Goal: Task Accomplishment & Management: Manage account settings

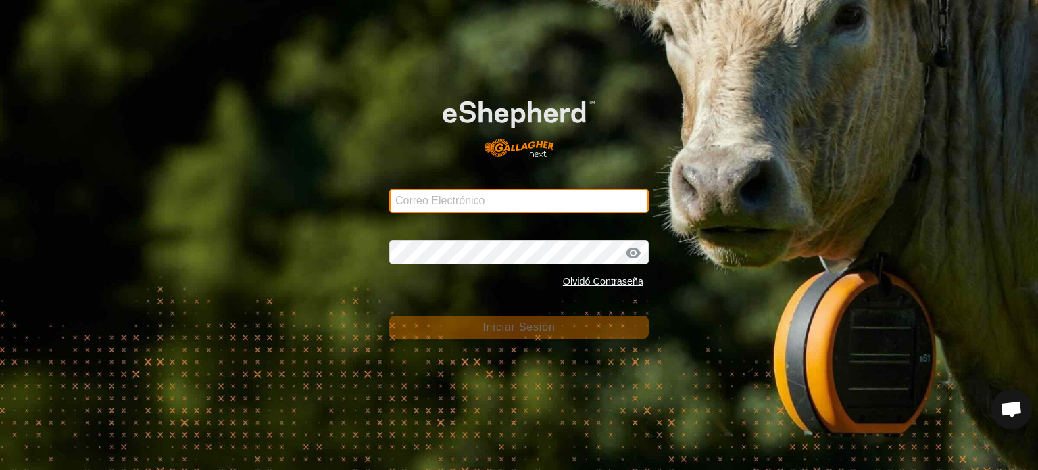
click at [514, 205] on input "Correo Electrónico" at bounding box center [518, 201] width 259 height 24
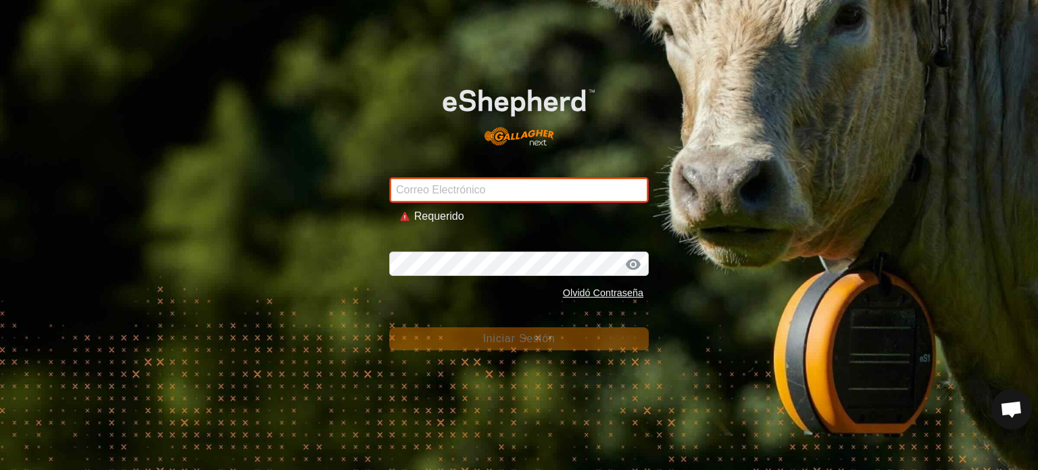
click at [469, 191] on input "Correo Electrónico" at bounding box center [518, 190] width 259 height 26
click at [429, 185] on input "Correo Electrónico" at bounding box center [518, 190] width 259 height 26
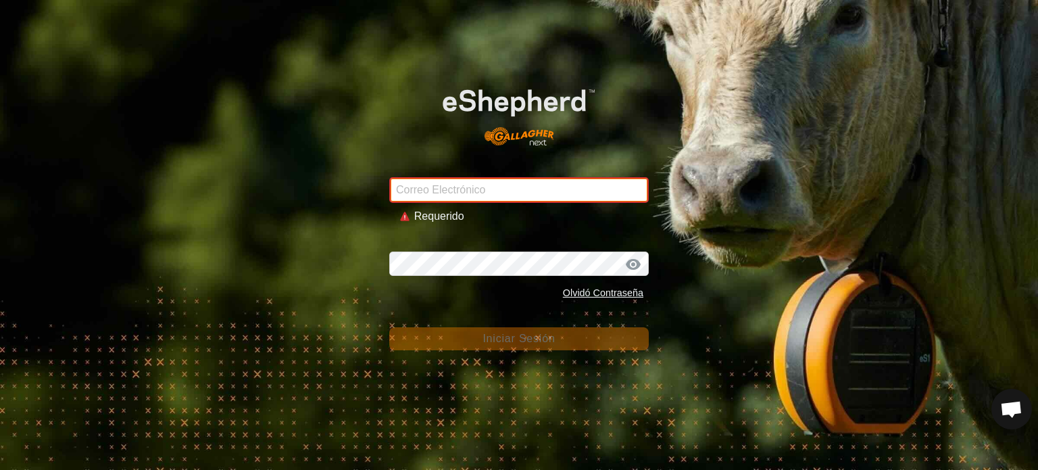
click at [429, 185] on input "Correo Electrónico" at bounding box center [518, 190] width 259 height 26
click at [540, 182] on input "Correo Electrónico" at bounding box center [518, 190] width 259 height 26
